Goal: Task Accomplishment & Management: Manage account settings

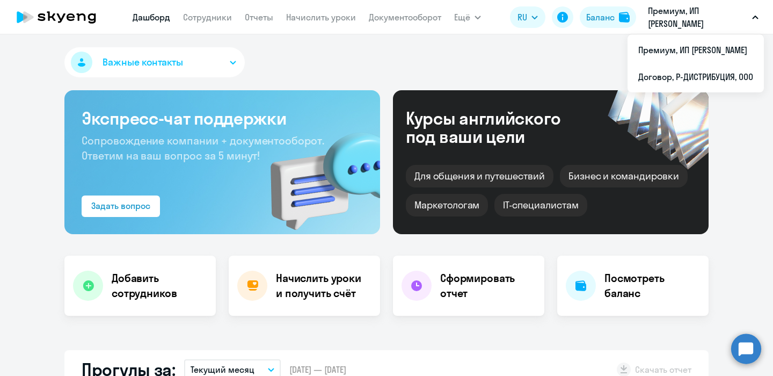
select select "30"
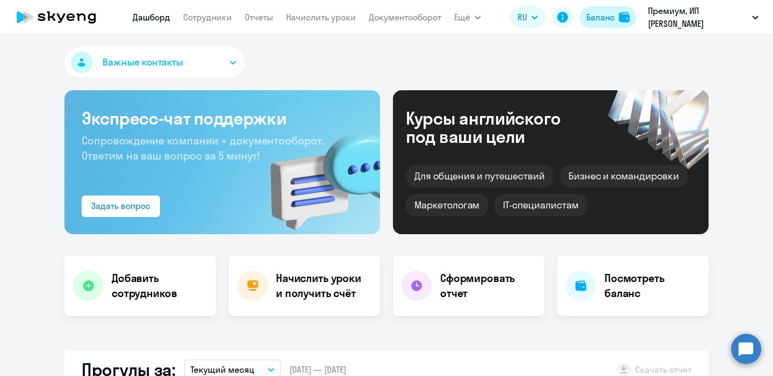
click at [610, 13] on div "Баланс" at bounding box center [600, 17] width 28 height 13
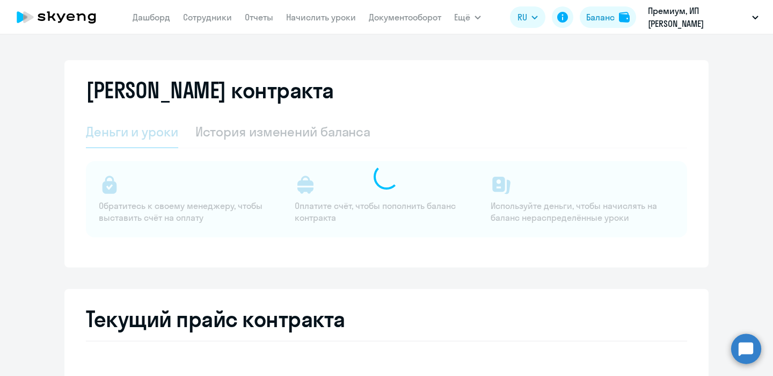
select select "english_adult_not_native_speaker"
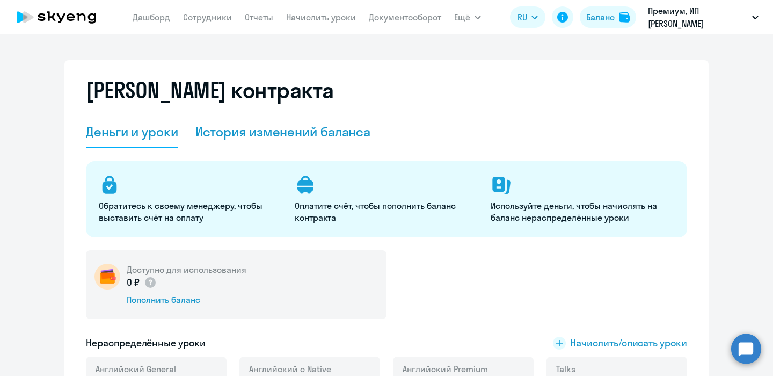
click at [303, 141] on div "История изменений баланса" at bounding box center [283, 132] width 176 height 32
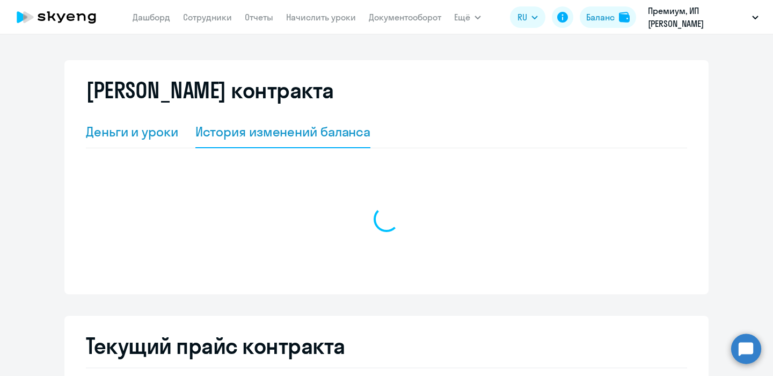
click at [148, 133] on div "Деньги и уроки" at bounding box center [132, 131] width 92 height 17
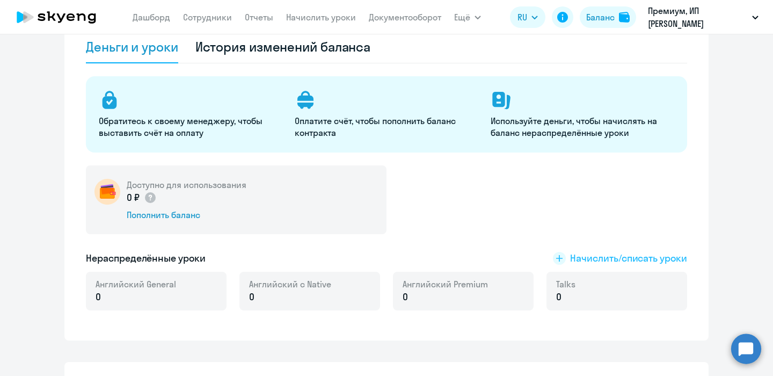
scroll to position [173, 0]
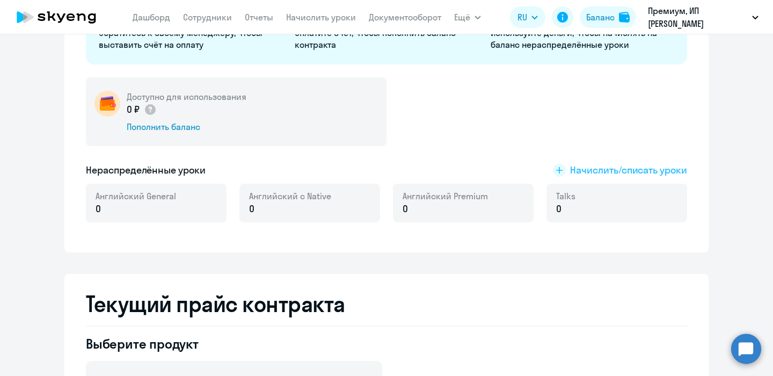
click at [595, 169] on span "Начислить/списать уроки" at bounding box center [628, 170] width 117 height 14
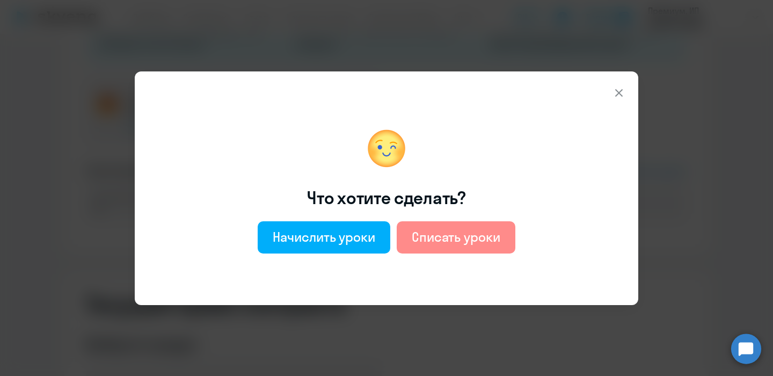
click at [414, 239] on div "Списать уроки" at bounding box center [456, 236] width 89 height 17
select select "english_adult_not_native_speaker"
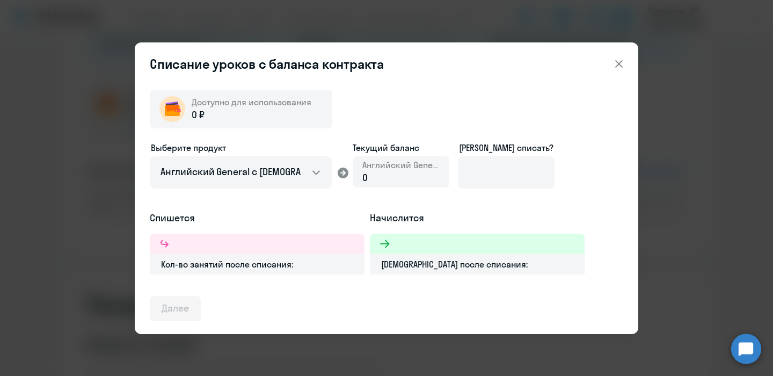
click at [391, 177] on div "0" at bounding box center [400, 178] width 77 height 14
click at [362, 178] on div "Английский General 0" at bounding box center [401, 171] width 97 height 31
click at [201, 110] on span "0 ₽" at bounding box center [198, 115] width 13 height 14
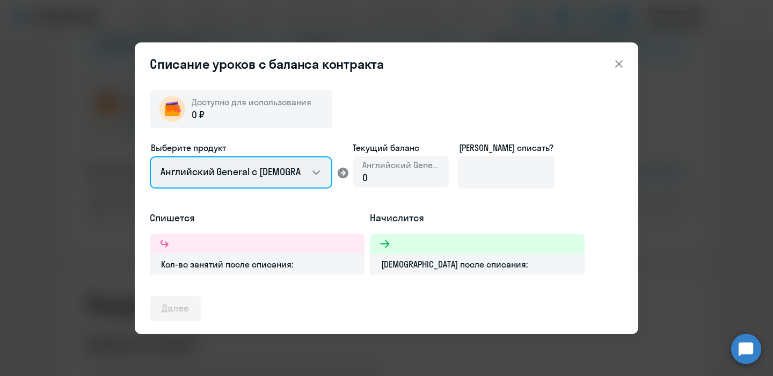
click at [301, 177] on select "Английский General с [DEMOGRAPHIC_DATA] преподавателем Английский General с [DE…" at bounding box center [241, 172] width 183 height 32
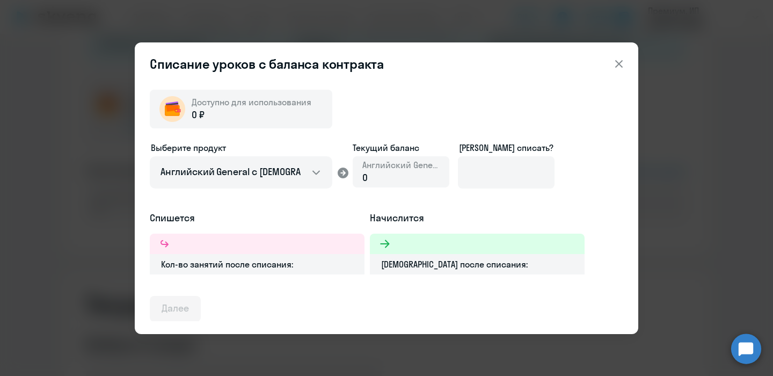
click at [611, 64] on button at bounding box center [618, 63] width 21 height 21
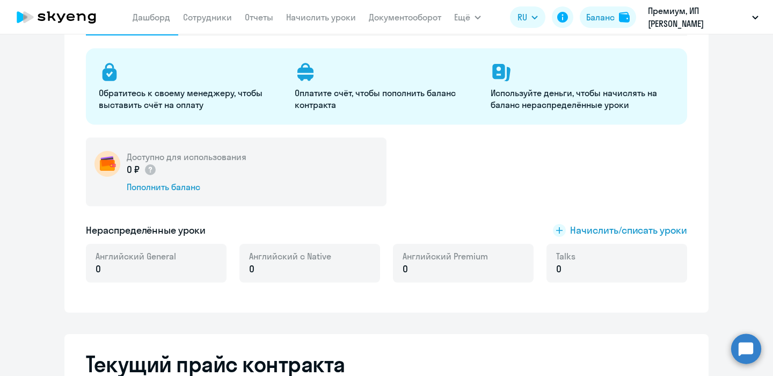
scroll to position [0, 0]
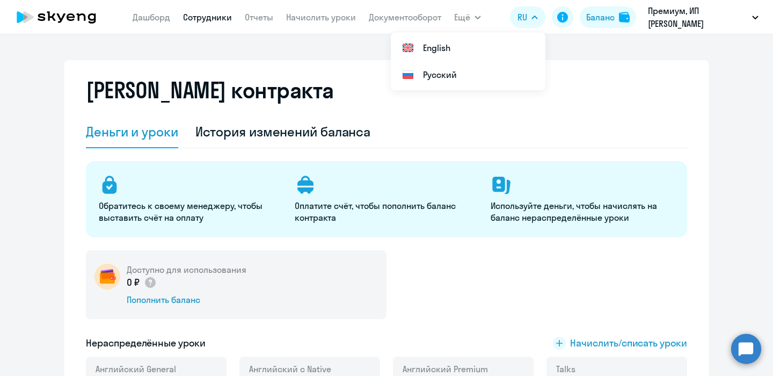
click at [198, 16] on link "Сотрудники" at bounding box center [207, 17] width 49 height 11
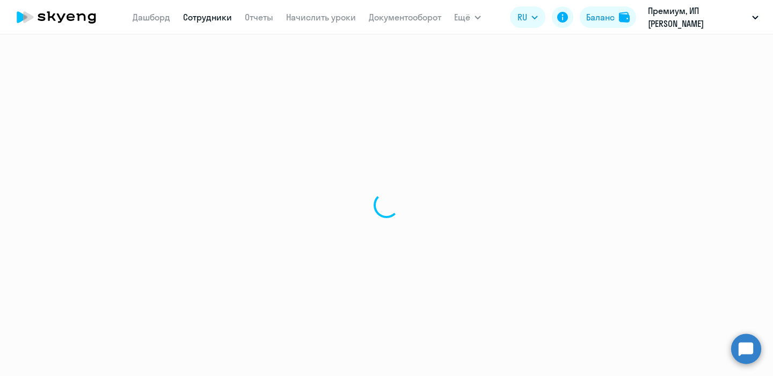
select select "30"
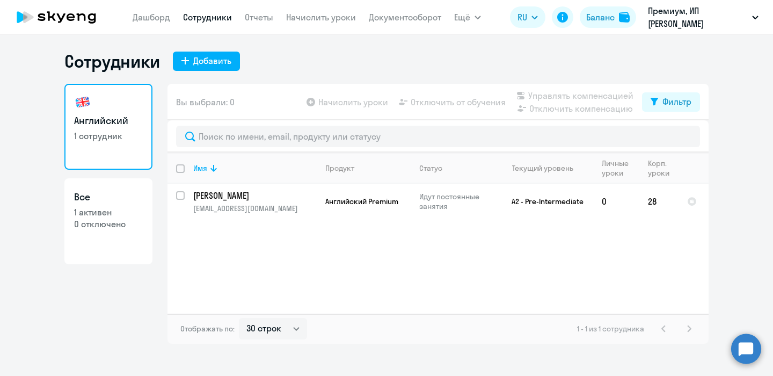
click at [119, 238] on link "Все 1 активен 0 отключено" at bounding box center [108, 221] width 88 height 86
select select "30"
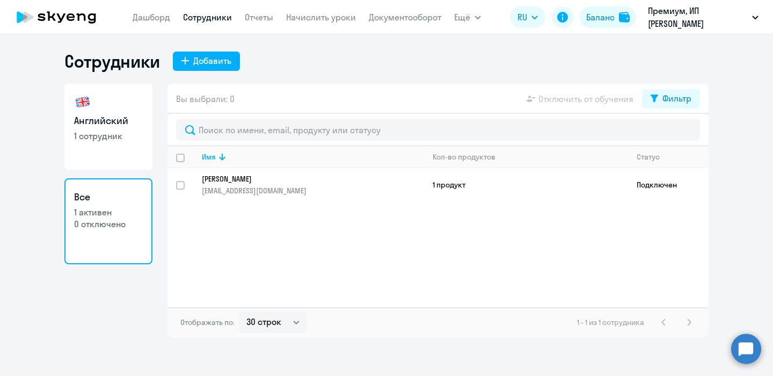
click at [112, 126] on h3 "Английский" at bounding box center [108, 121] width 69 height 14
select select "30"
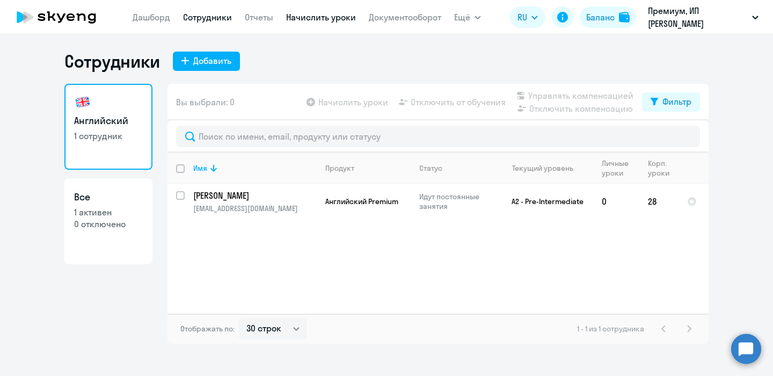
click at [344, 19] on link "Начислить уроки" at bounding box center [321, 17] width 70 height 11
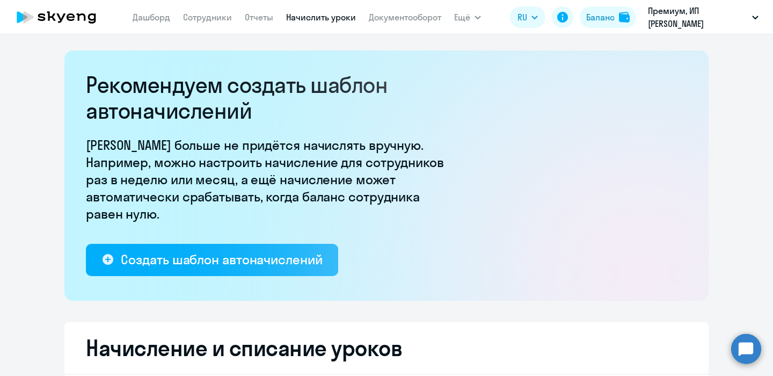
select select "10"
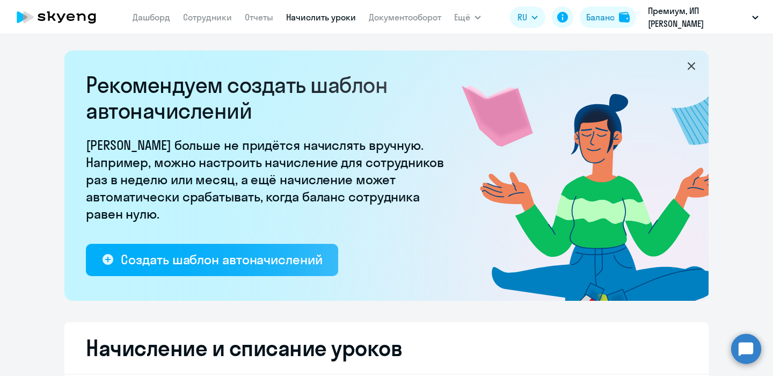
click at [753, 348] on circle at bounding box center [746, 348] width 30 height 30
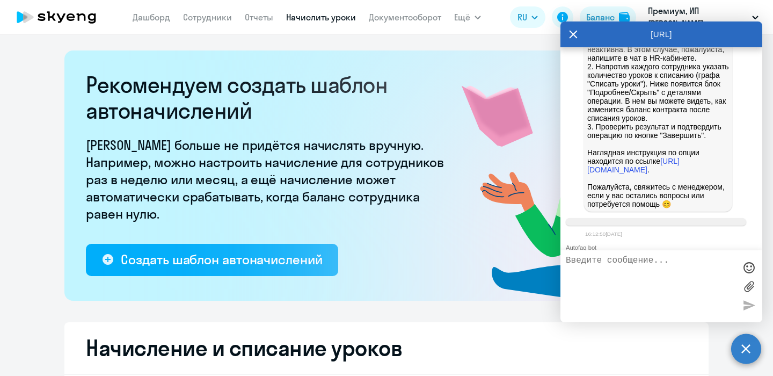
scroll to position [872, 0]
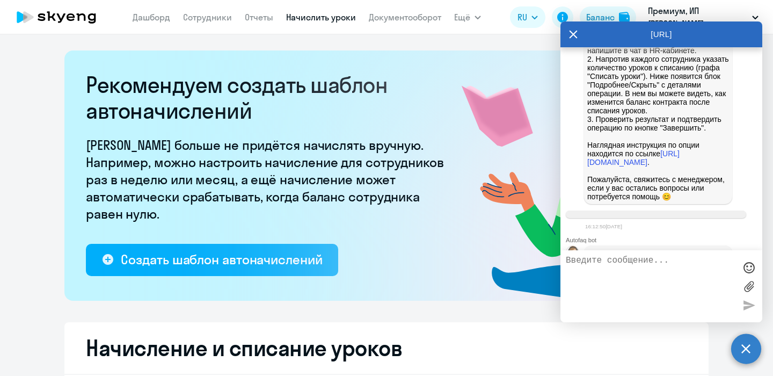
click at [494, 143] on rect at bounding box center [497, 117] width 136 height 126
click at [471, 26] on button "Ещё" at bounding box center [467, 16] width 27 height 21
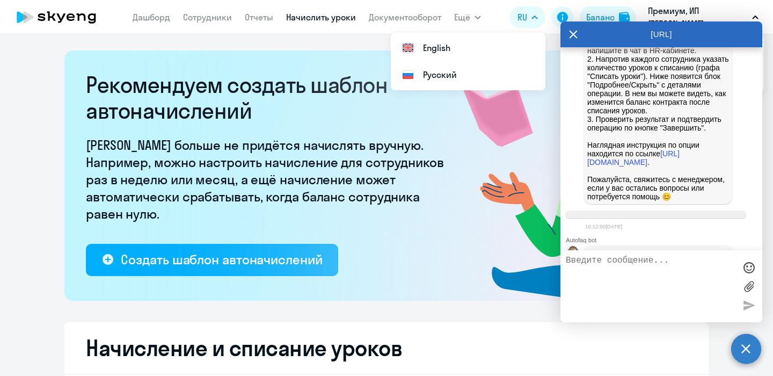
click at [570, 38] on icon at bounding box center [573, 34] width 9 height 26
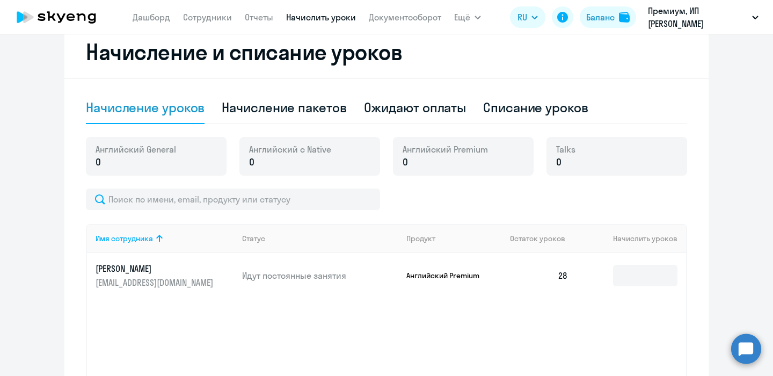
scroll to position [395, 0]
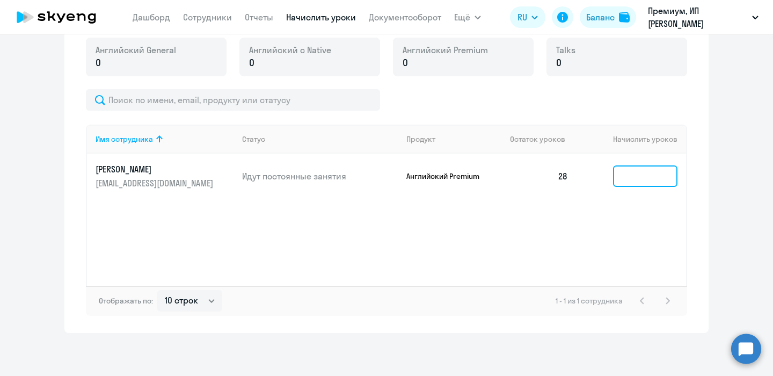
click at [640, 174] on input at bounding box center [645, 175] width 64 height 21
click at [559, 177] on td "28" at bounding box center [538, 176] width 75 height 45
click at [567, 185] on td "28" at bounding box center [538, 176] width 75 height 45
click at [565, 179] on td "28" at bounding box center [538, 176] width 75 height 45
click at [648, 295] on div "1 - 1 из 1 сотрудника" at bounding box center [615, 300] width 119 height 13
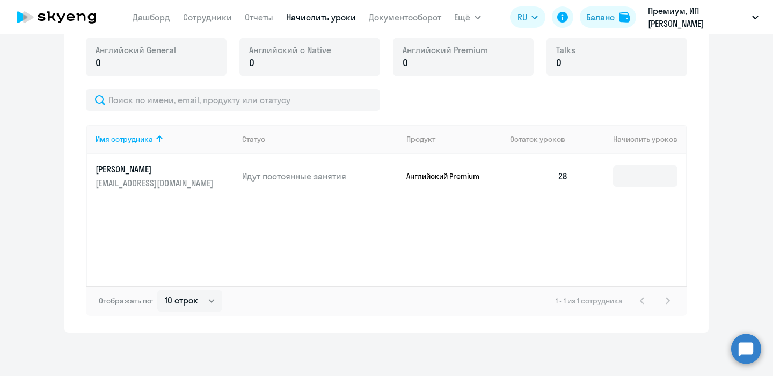
click at [551, 176] on td "28" at bounding box center [538, 176] width 75 height 45
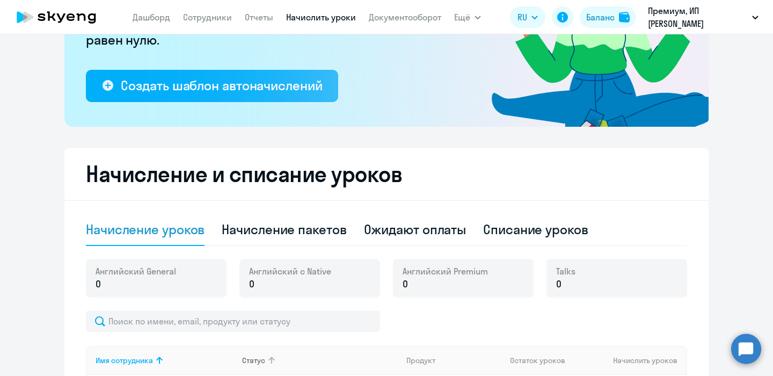
scroll to position [175, 0]
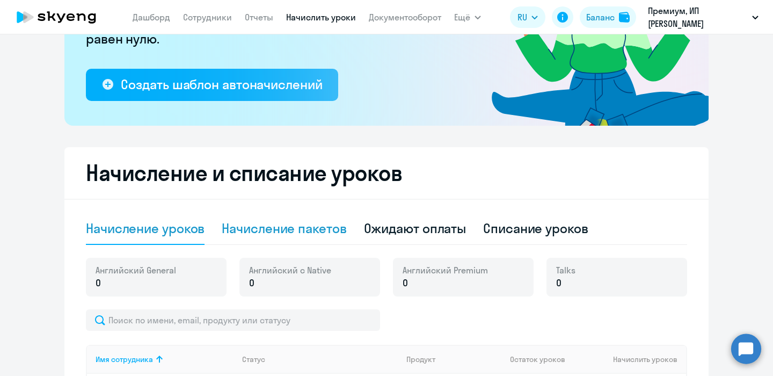
click at [316, 239] on div "Начисление пакетов" at bounding box center [284, 229] width 125 height 32
select select "10"
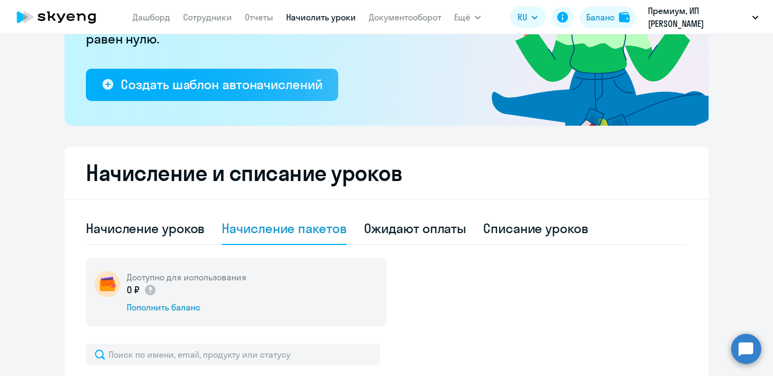
scroll to position [429, 0]
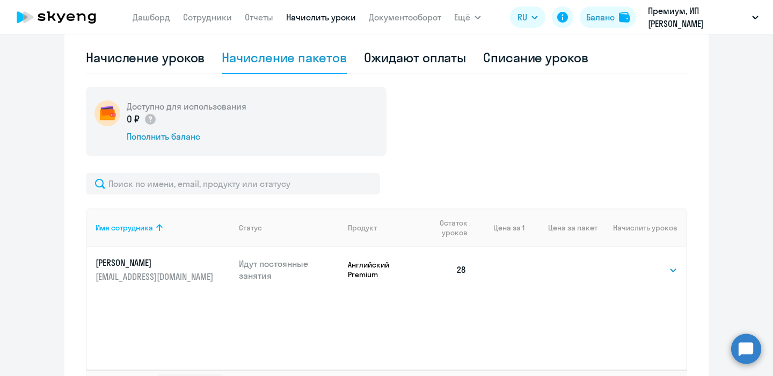
click at [402, 65] on div "Ожидают оплаты" at bounding box center [415, 57] width 103 height 17
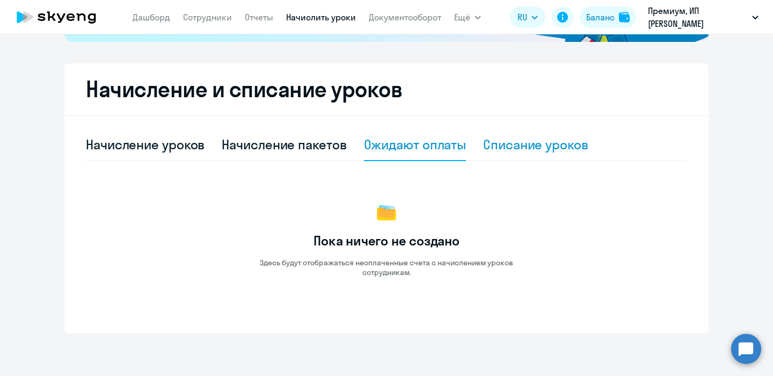
click at [511, 140] on div "Списание уроков" at bounding box center [535, 144] width 105 height 17
select select "10"
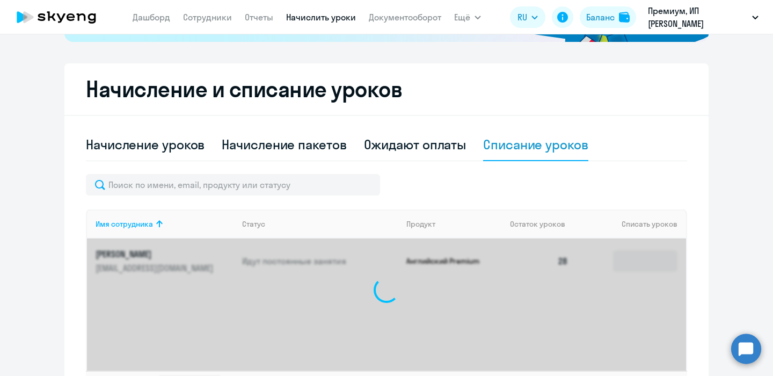
scroll to position [344, 0]
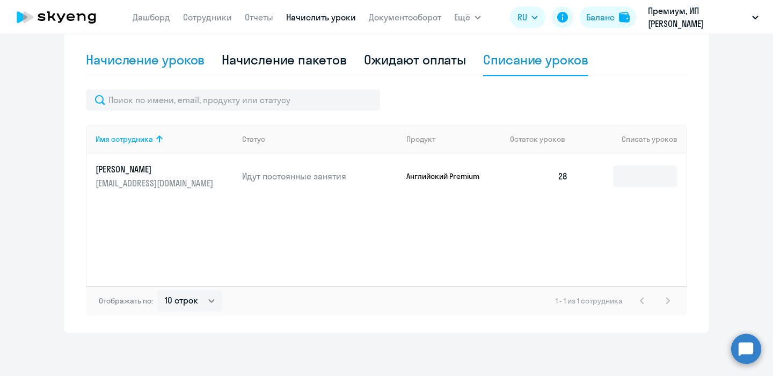
click at [139, 69] on div "Начисление уроков" at bounding box center [145, 60] width 119 height 32
select select "10"
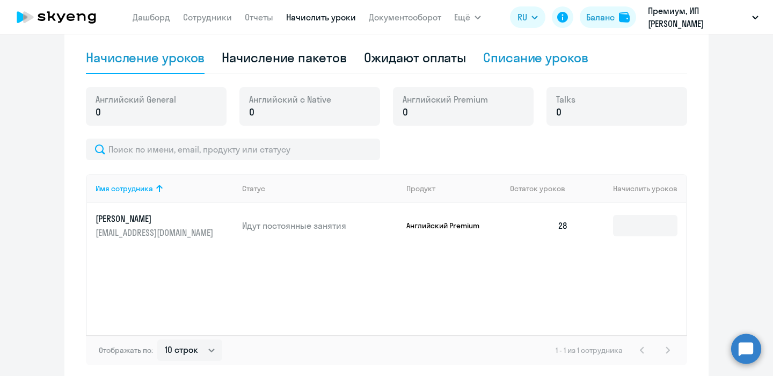
click at [552, 69] on div "Списание уроков" at bounding box center [535, 58] width 105 height 32
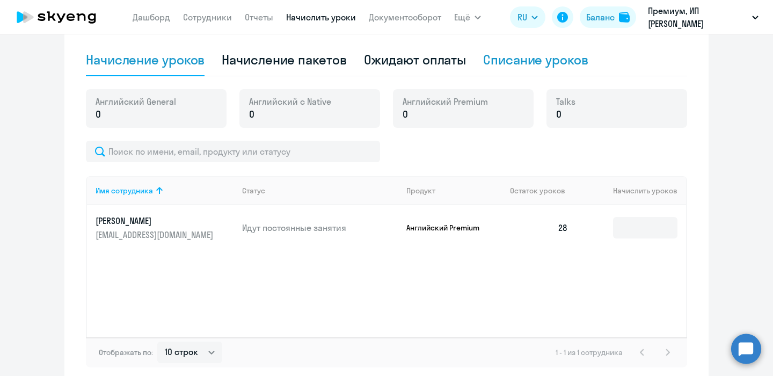
select select "10"
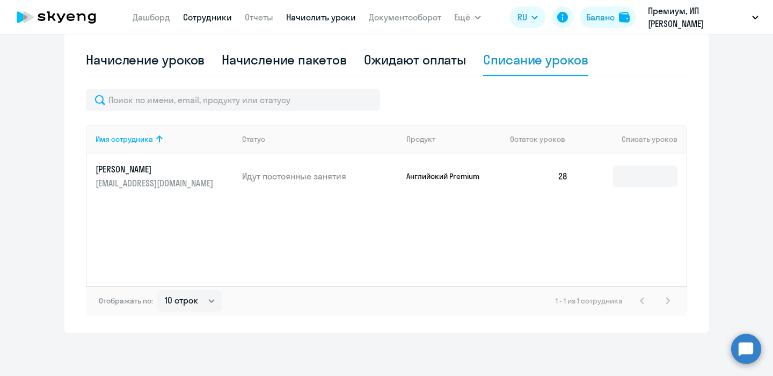
click at [210, 17] on link "Сотрудники" at bounding box center [207, 17] width 49 height 11
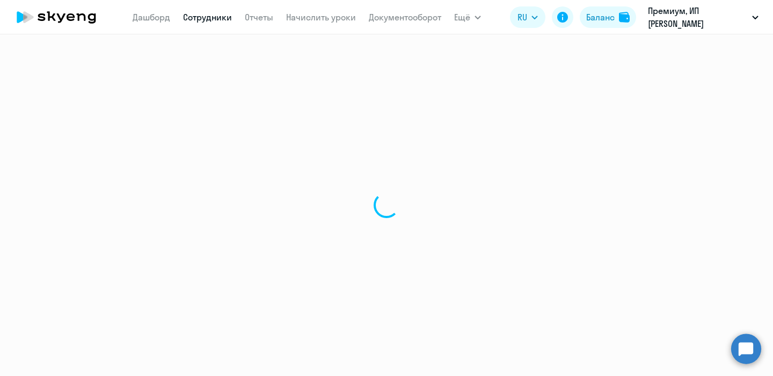
select select "30"
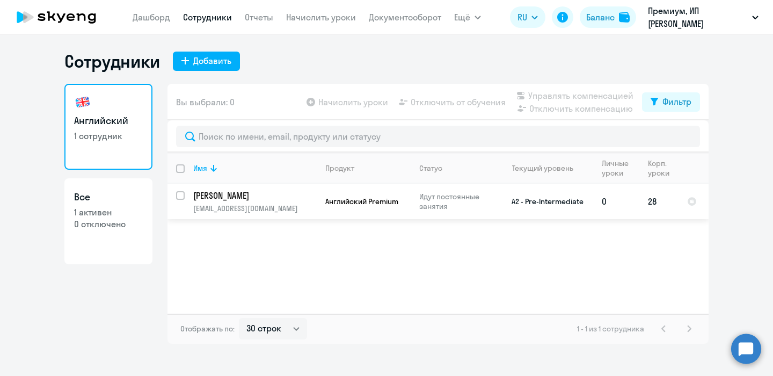
click at [409, 202] on app-product-badge "Английский Premium" at bounding box center [367, 201] width 85 height 10
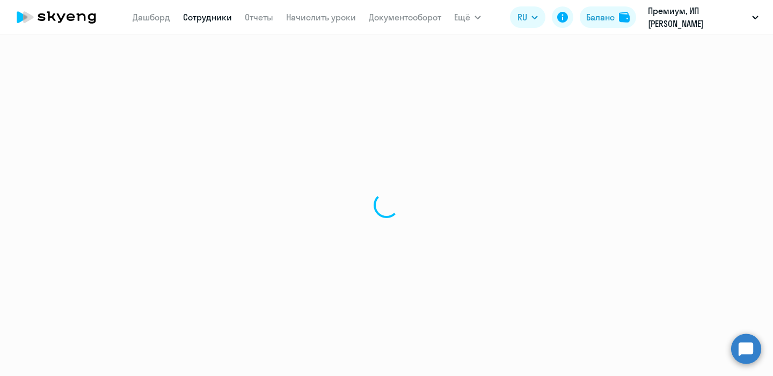
select select "english"
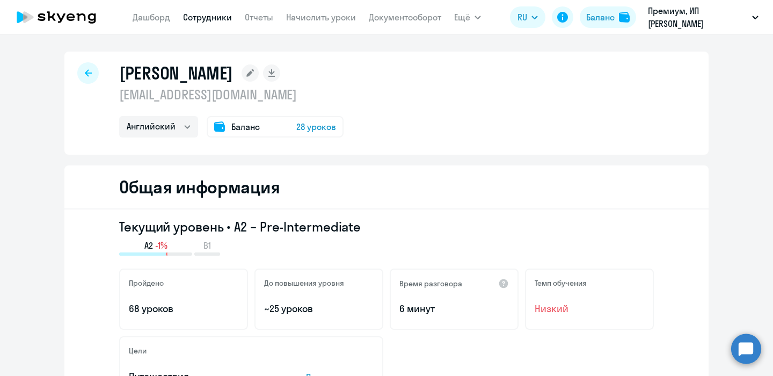
click at [302, 121] on span "28 уроков" at bounding box center [316, 126] width 40 height 13
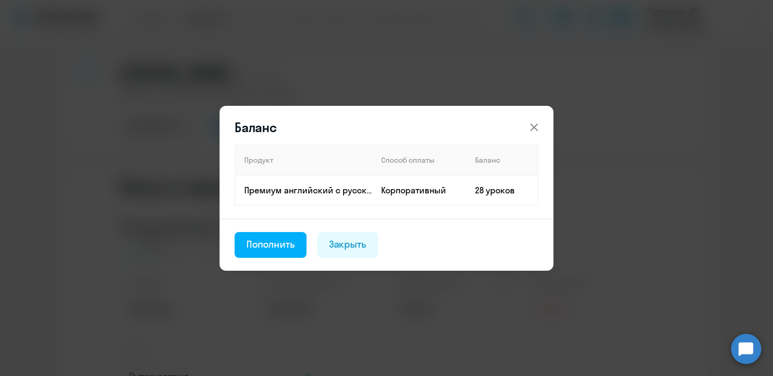
click at [536, 127] on icon at bounding box center [534, 127] width 13 height 13
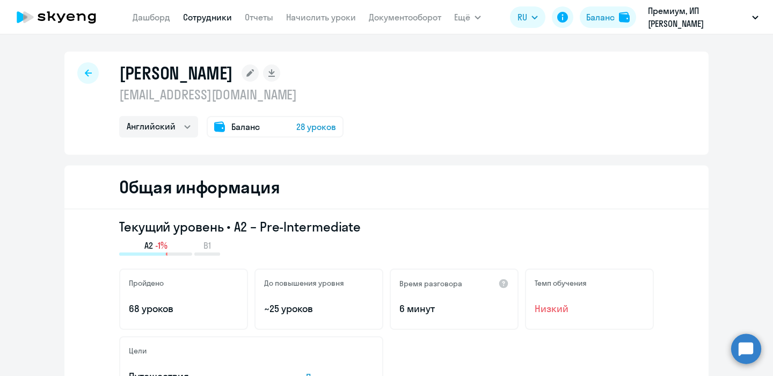
click at [310, 11] on app-menu-item-link "Начислить уроки" at bounding box center [321, 17] width 70 height 13
click at [315, 17] on link "Начислить уроки" at bounding box center [321, 17] width 70 height 11
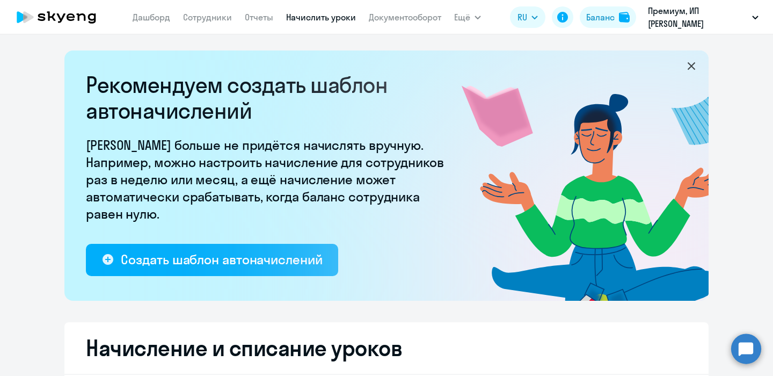
select select "10"
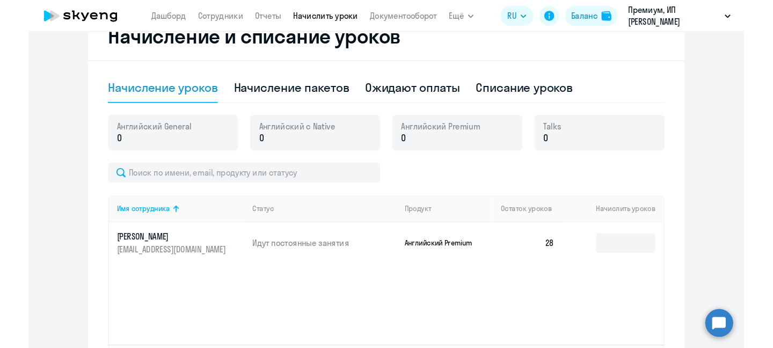
scroll to position [308, 0]
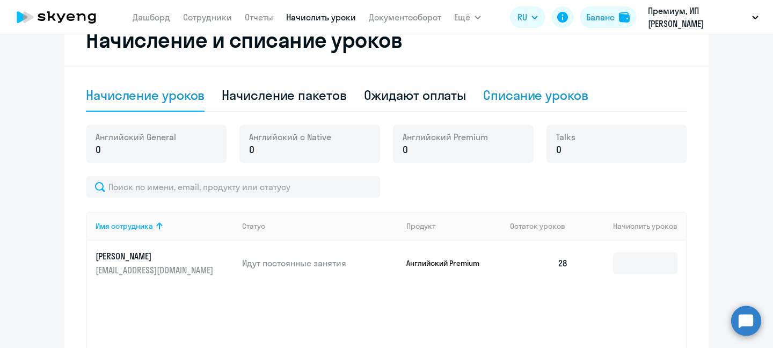
click at [509, 99] on div "Списание уроков" at bounding box center [535, 94] width 105 height 17
select select "10"
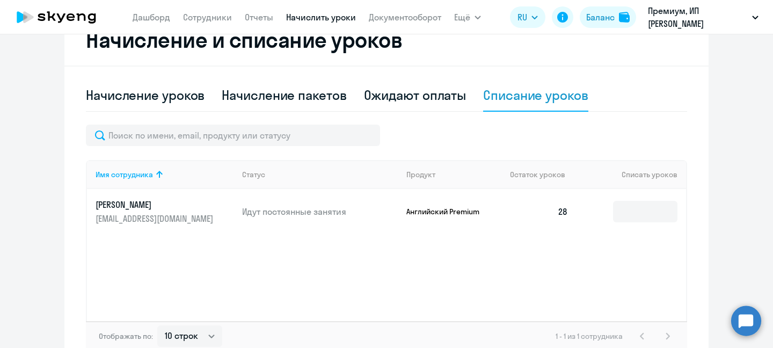
scroll to position [372, 0]
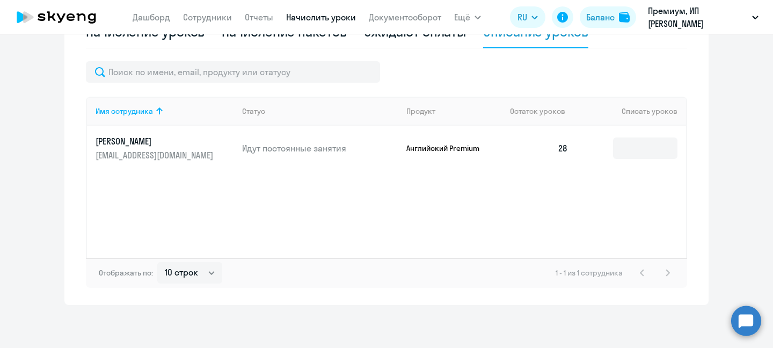
click at [741, 319] on circle at bounding box center [746, 320] width 30 height 30
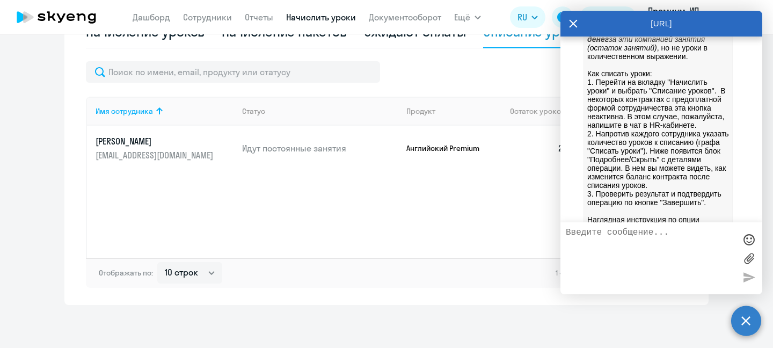
scroll to position [782, 0]
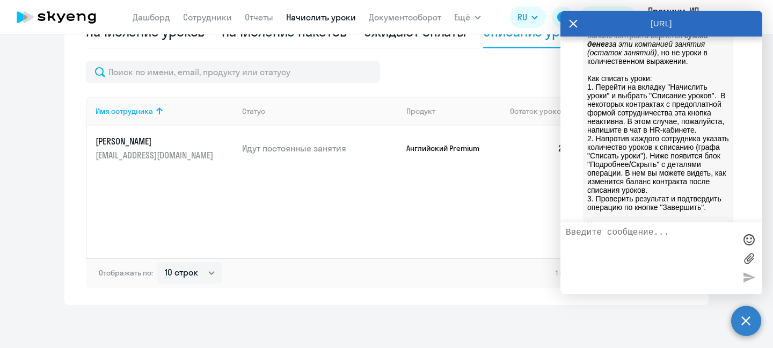
click at [569, 27] on icon at bounding box center [573, 24] width 9 height 26
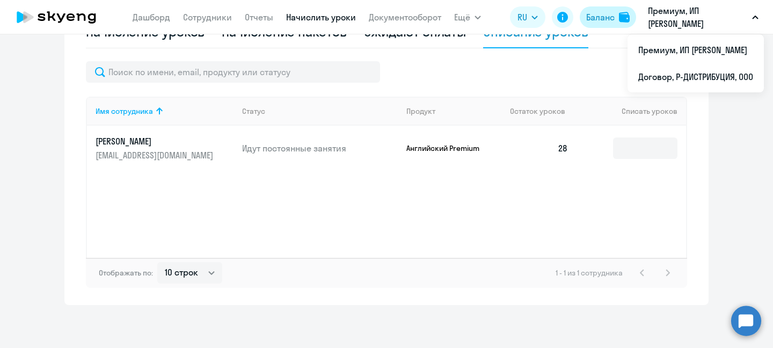
click at [607, 20] on div "Баланс" at bounding box center [600, 17] width 28 height 13
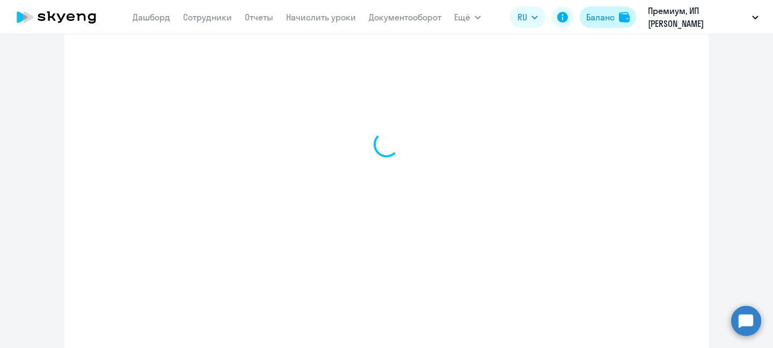
scroll to position [424, 0]
select select "english_adult_not_native_speaker"
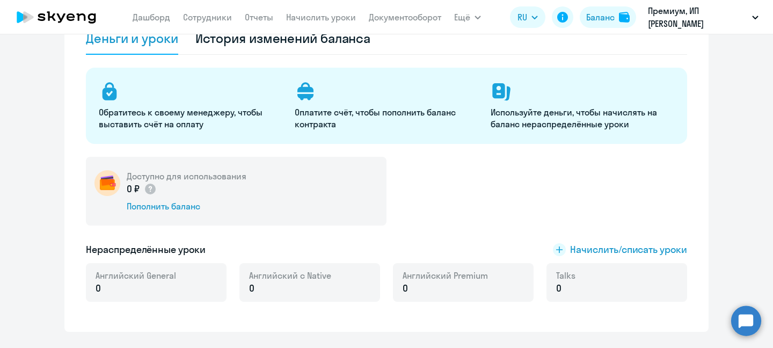
scroll to position [98, 0]
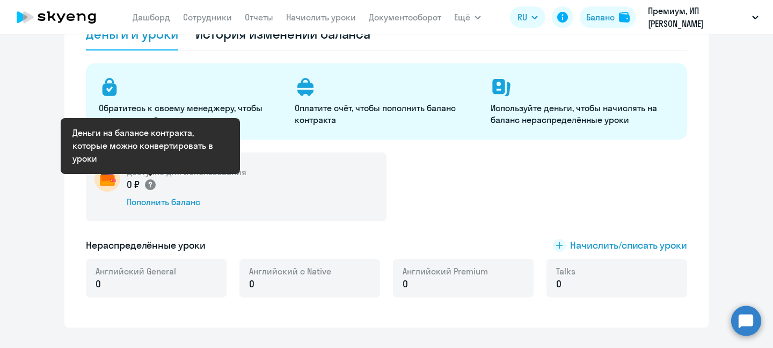
click at [148, 183] on circle at bounding box center [150, 184] width 11 height 11
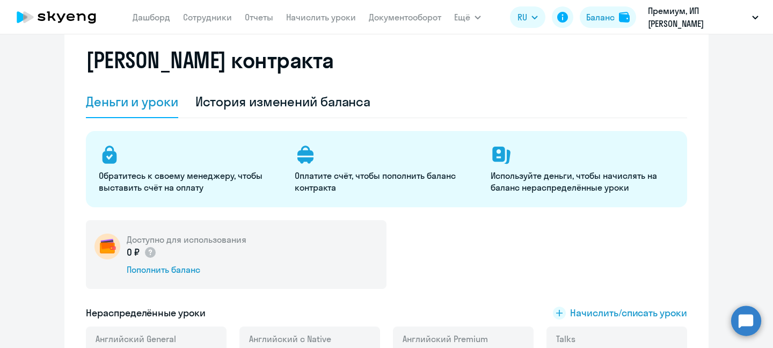
scroll to position [0, 0]
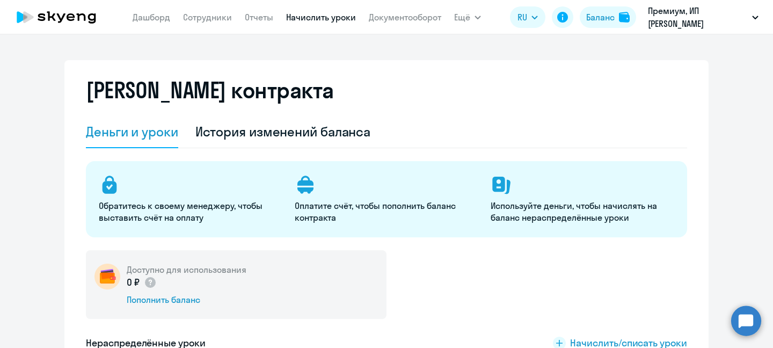
click at [342, 14] on link "Начислить уроки" at bounding box center [321, 17] width 70 height 11
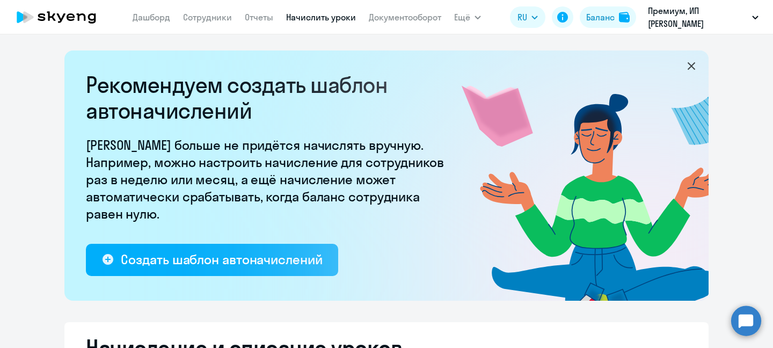
select select "10"
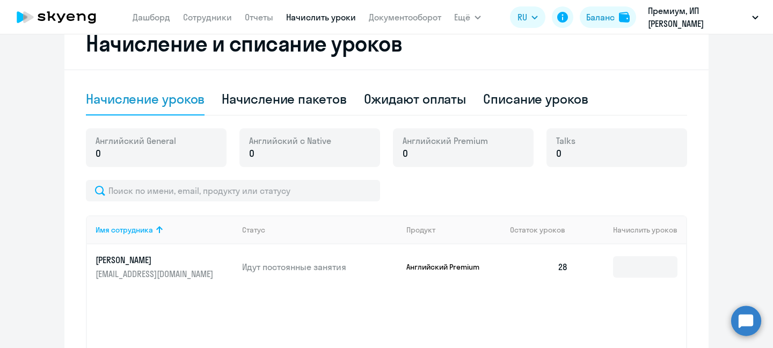
scroll to position [305, 0]
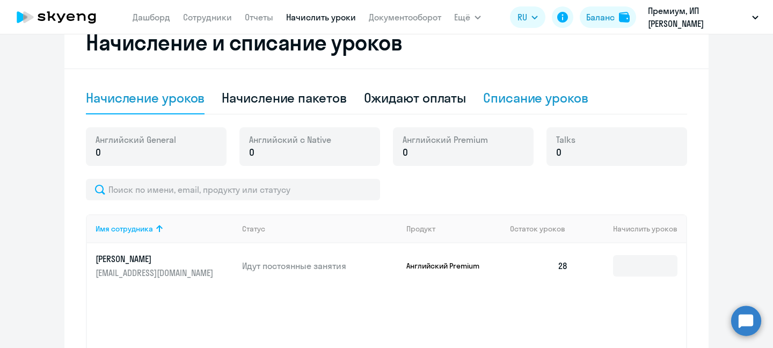
click at [513, 91] on div "Списание уроков" at bounding box center [535, 97] width 105 height 17
select select "10"
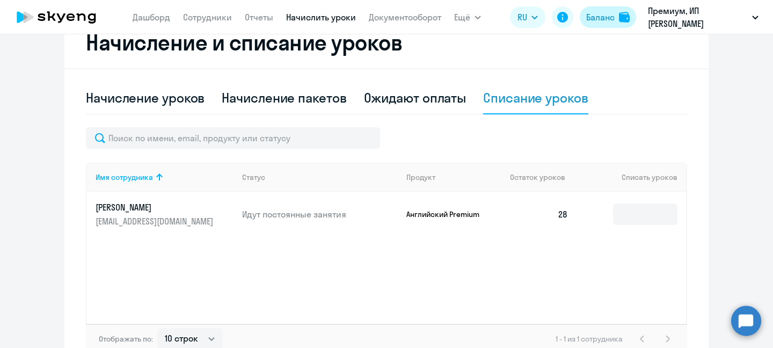
click at [603, 16] on div "Баланс" at bounding box center [600, 17] width 28 height 13
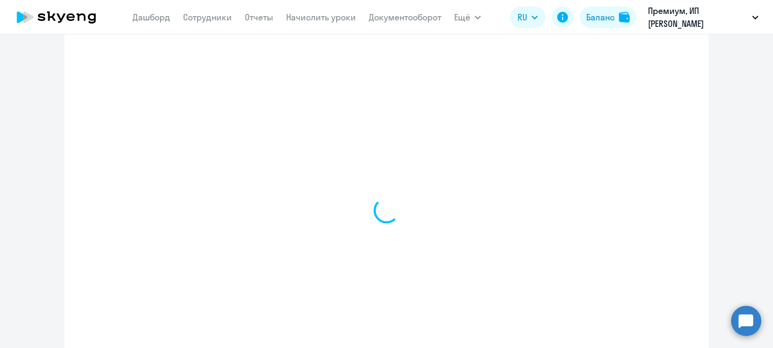
select select "english_adult_not_native_speaker"
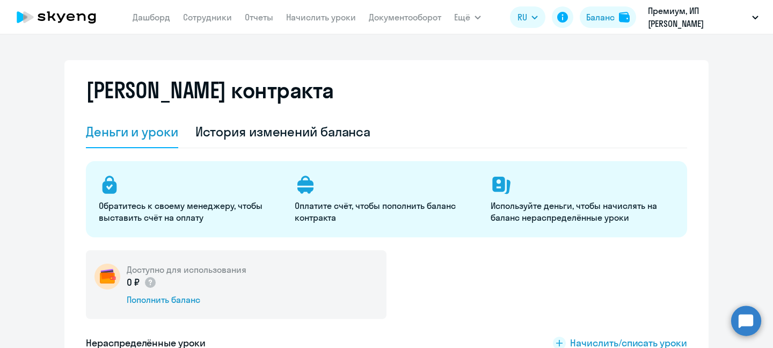
click at [324, 74] on div "[PERSON_NAME] контракта [PERSON_NAME] и уроки История изменений баланса Обратит…" at bounding box center [386, 242] width 644 height 365
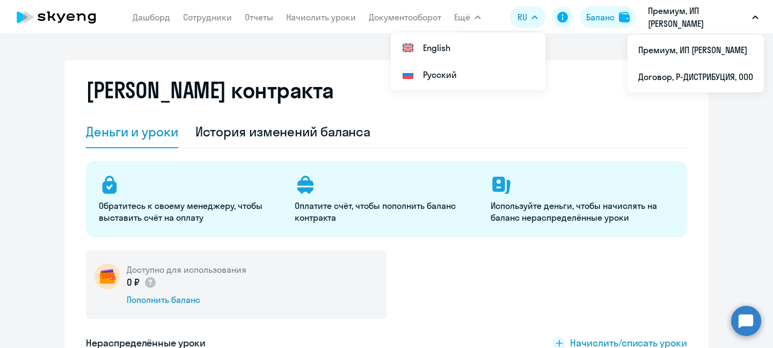
click at [472, 14] on button "Ещё" at bounding box center [467, 16] width 27 height 21
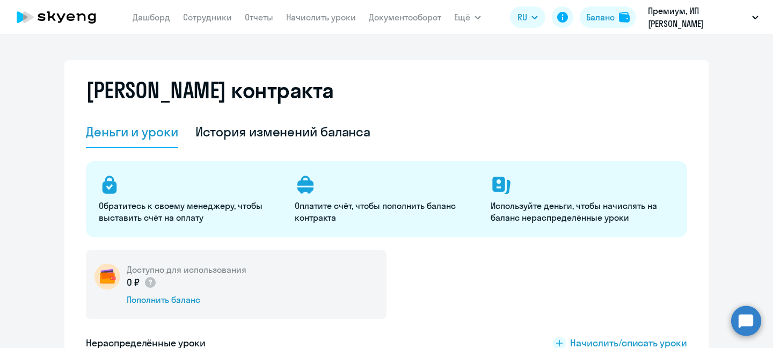
click at [472, 14] on button "Ещё" at bounding box center [467, 16] width 27 height 21
click at [195, 18] on link "Сотрудники" at bounding box center [207, 17] width 49 height 11
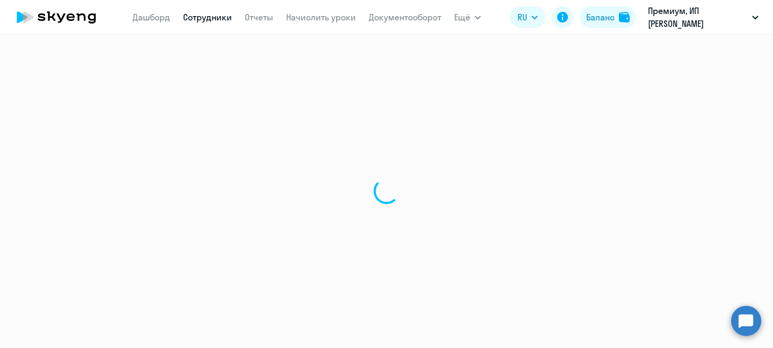
select select "30"
